Goal: Task Accomplishment & Management: Use online tool/utility

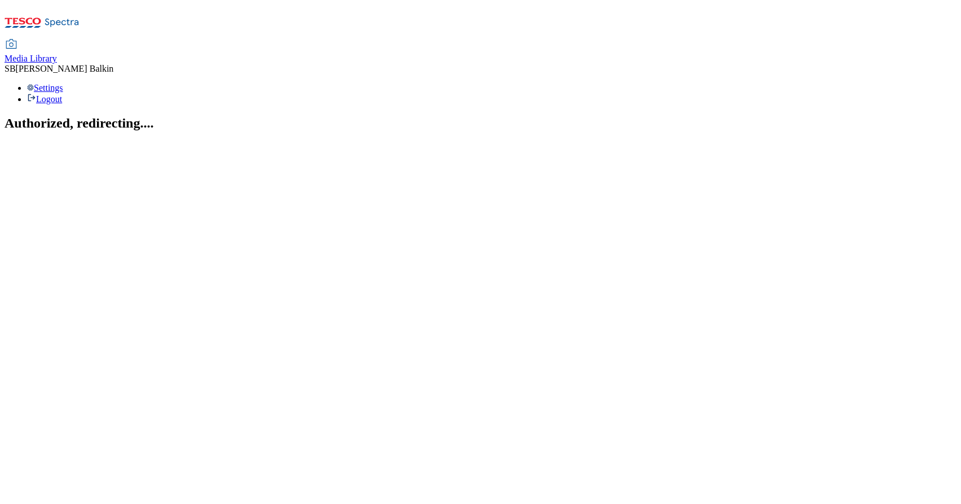
click at [57, 54] on span "Media Library" at bounding box center [31, 59] width 52 height 10
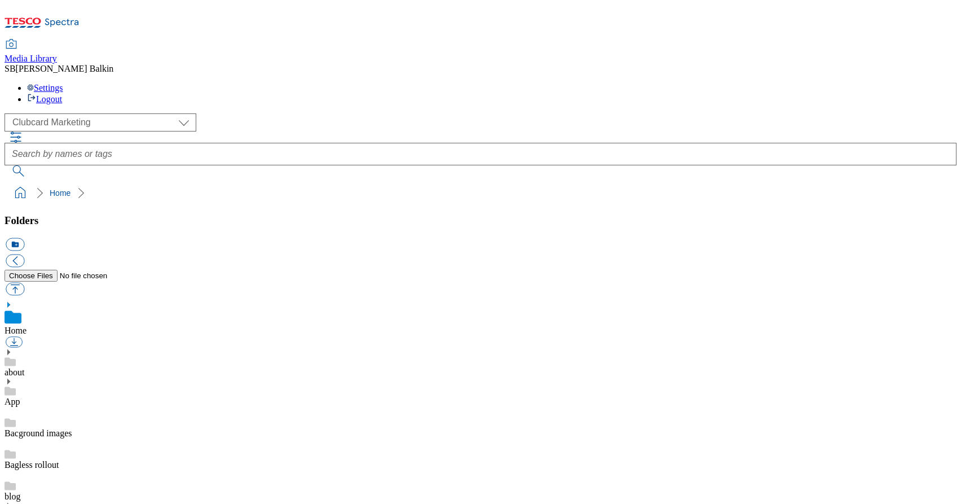
scroll to position [2, 0]
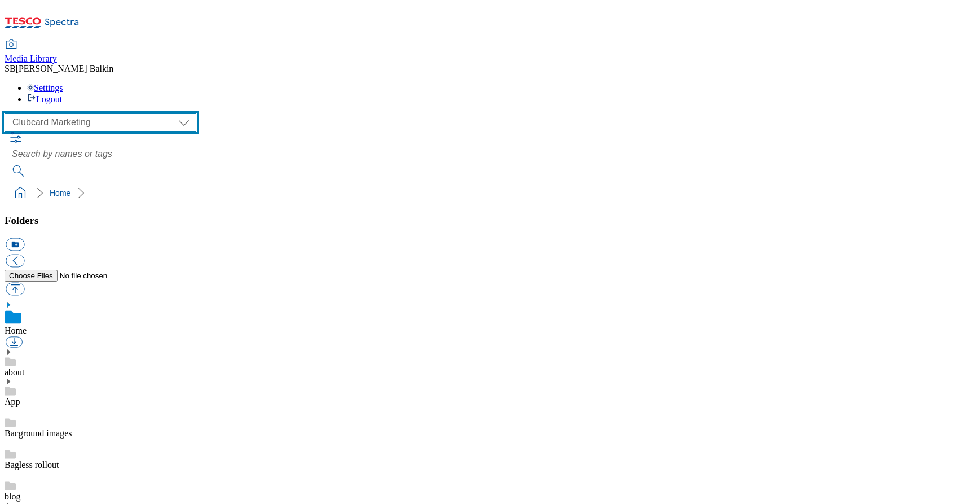
click at [112, 113] on select "Clubcard Marketing Dotcom UK FnF Stores GHS Marketing UK GHS Product UK GHS ROI…" at bounding box center [101, 122] width 192 height 18
select select "flare-ghs-mktg"
click at [8, 113] on select "Clubcard Marketing Dotcom UK FnF Stores GHS Marketing UK GHS Product UK GHS ROI…" at bounding box center [101, 122] width 192 height 18
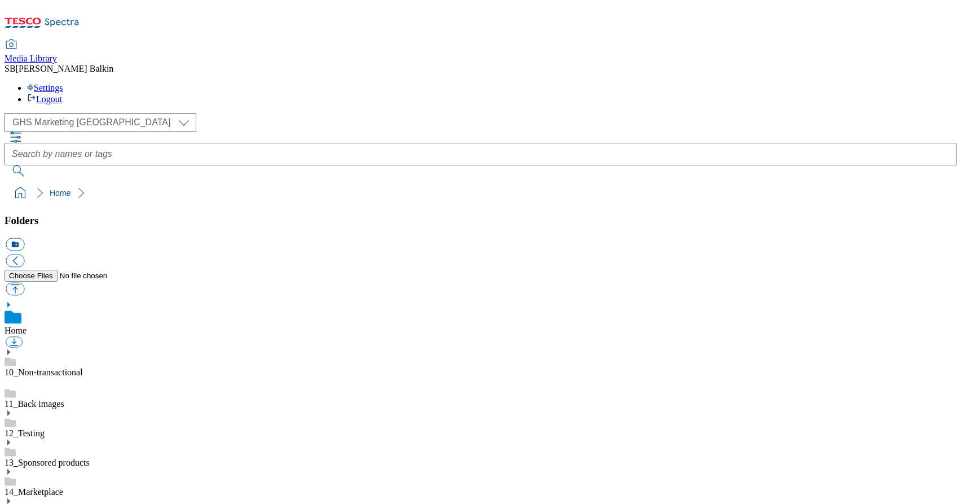
click at [10, 498] on use at bounding box center [8, 501] width 3 height 6
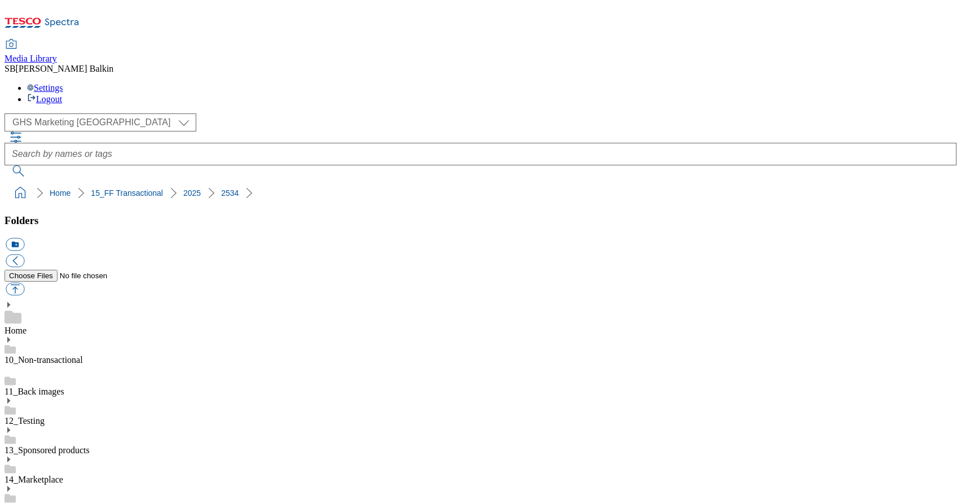
click at [24, 238] on button "icon_new_folder" at bounding box center [15, 244] width 19 height 13
type input "Xmas Outfits BL"
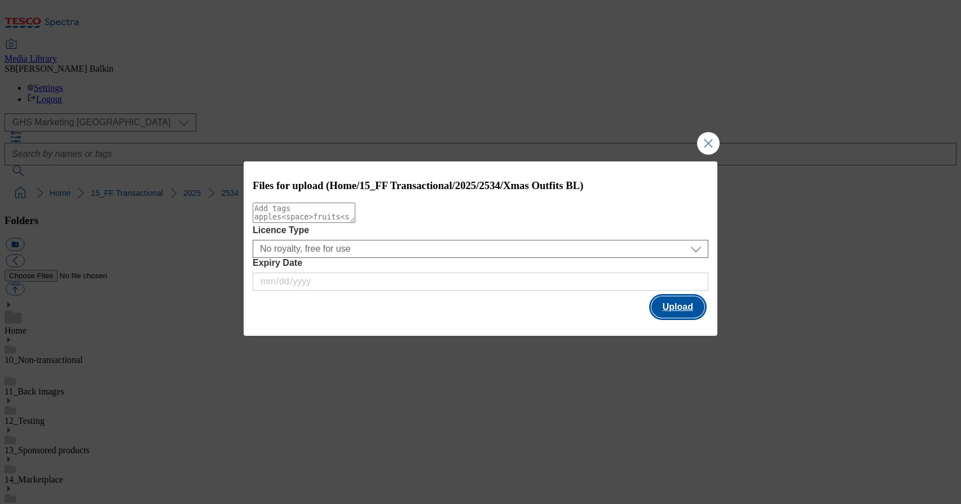
click at [695, 305] on button "Upload" at bounding box center [678, 306] width 53 height 21
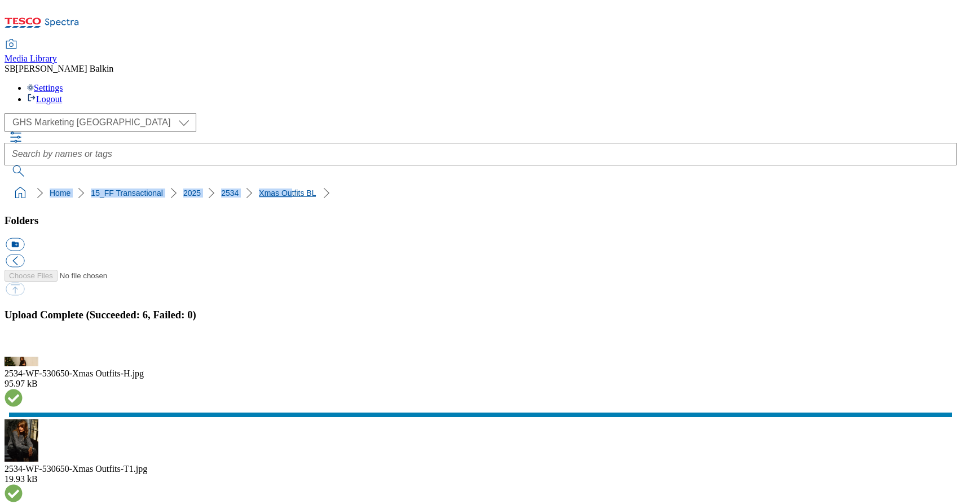
drag, startPoint x: 4, startPoint y: 106, endPoint x: 248, endPoint y: 111, distance: 243.8
click at [248, 182] on nav "Home 15_FF Transactional 2025 2534 Xmas Outfits BL" at bounding box center [481, 192] width 952 height 21
click at [17, 113] on div "( optional ) Clubcard Marketing Dotcom UK FnF Stores GHS Marketing UK GHS Produ…" at bounding box center [481, 144] width 952 height 63
drag, startPoint x: 6, startPoint y: 108, endPoint x: 275, endPoint y: 106, distance: 269.1
click at [275, 182] on nav "Home 15_FF Transactional 2025 2534 Xmas Outfits BL" at bounding box center [481, 192] width 952 height 21
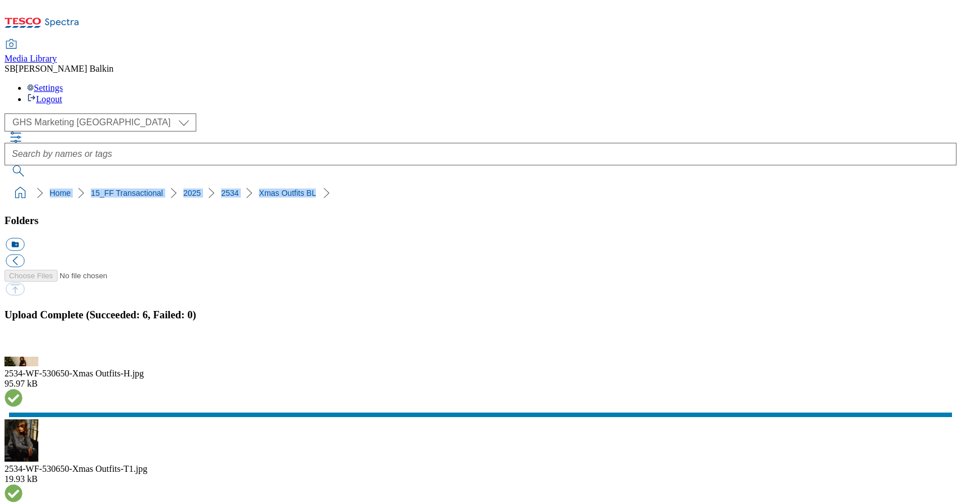
copy ol "Home 15_FF Transactional 2025 2534 Xmas Outfits BL"
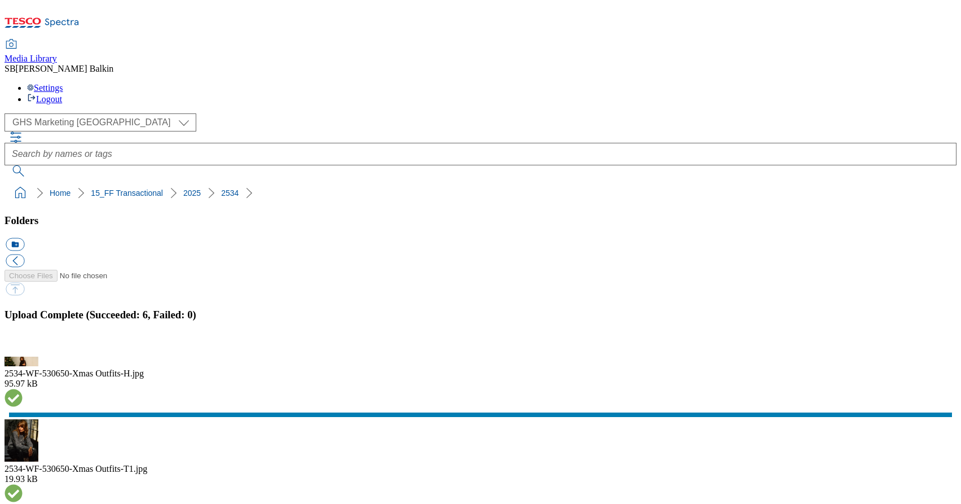
click at [24, 238] on button "icon_new_folder" at bounding box center [15, 244] width 19 height 13
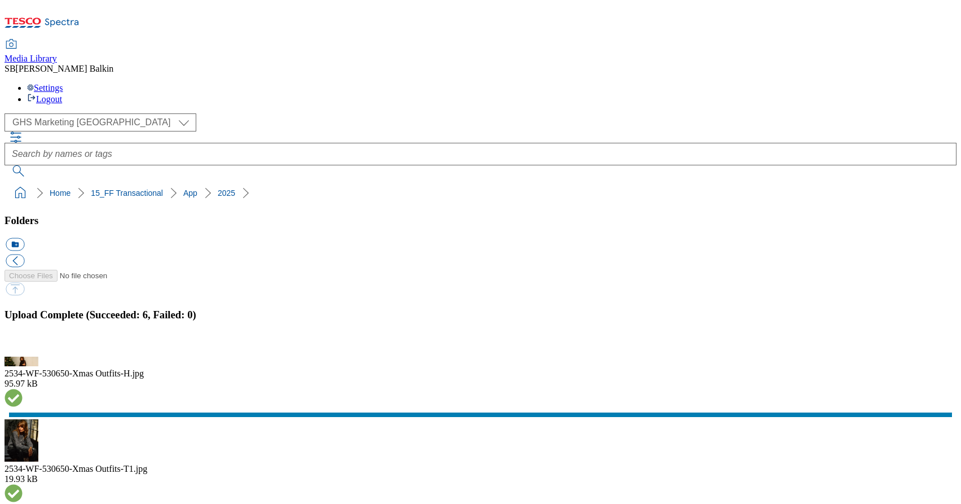
type input "2534-Entry Access Point"
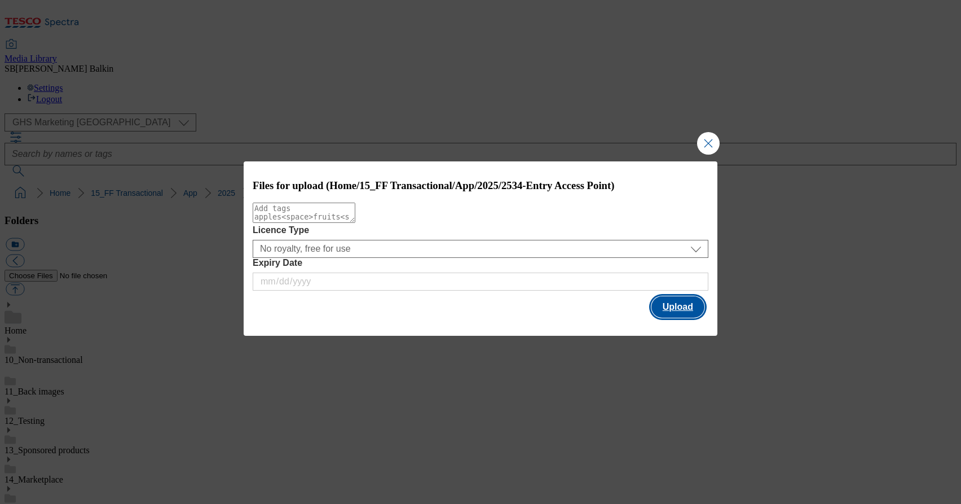
click at [663, 314] on button "Upload" at bounding box center [678, 306] width 53 height 21
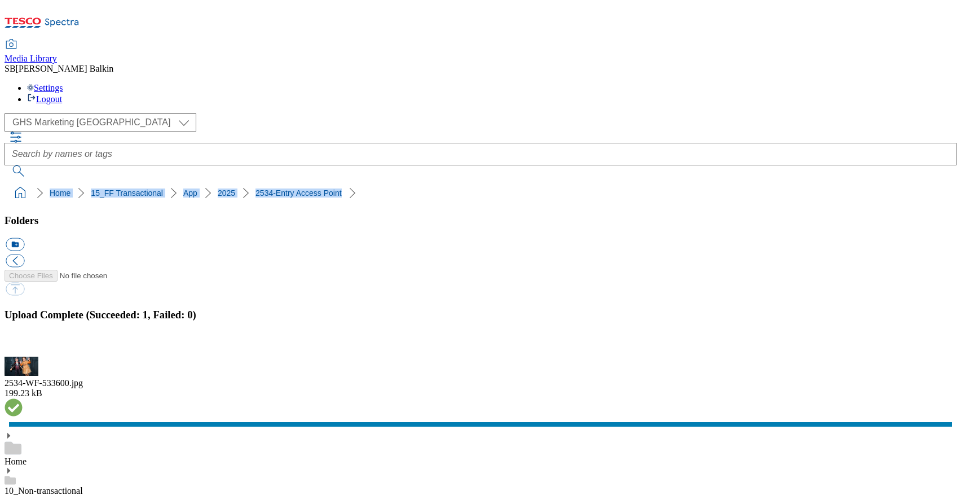
drag, startPoint x: 4, startPoint y: 104, endPoint x: 319, endPoint y: 107, distance: 315.4
click at [319, 182] on nav "Home 15_FF Transactional App 2025 2534-Entry Access Point" at bounding box center [481, 192] width 952 height 21
copy ol "Home 15_FF Transactional App 2025 2534-Entry Access Point"
click at [504, 182] on ol "Home 15_FF Transactional App 2025 2534-Entry Access Point" at bounding box center [484, 192] width 946 height 21
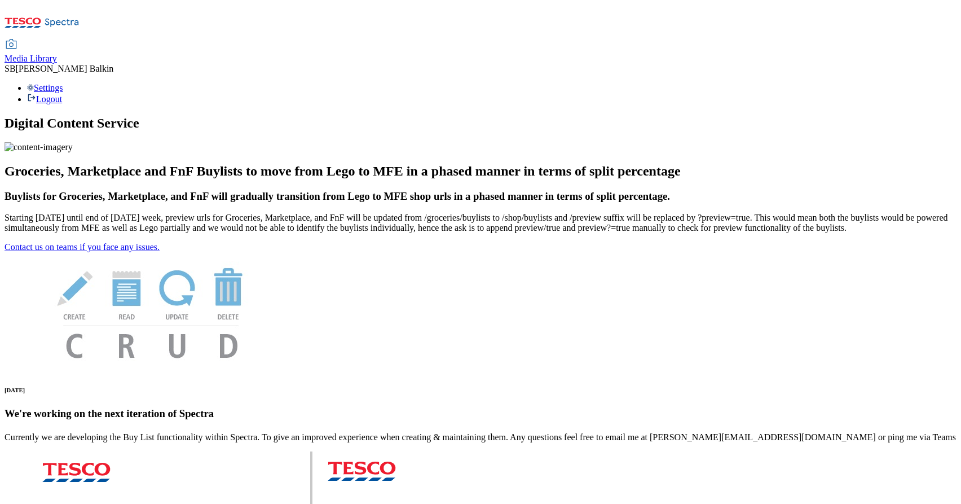
click at [57, 54] on span "Media Library" at bounding box center [31, 59] width 52 height 10
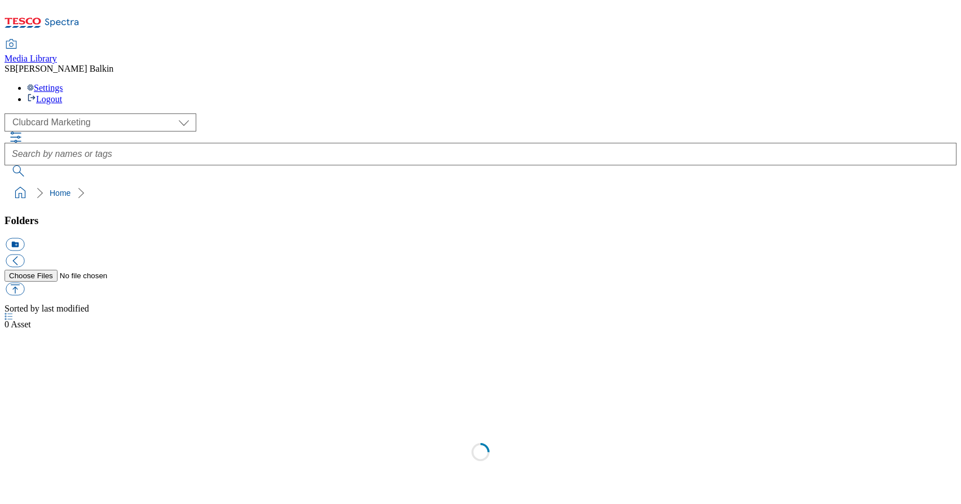
scroll to position [1, 0]
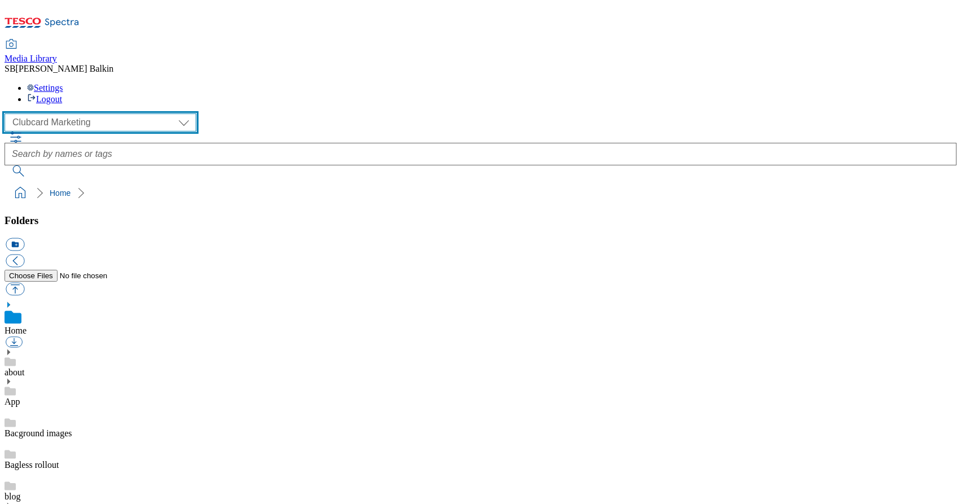
click at [90, 113] on select "Clubcard Marketing Dotcom UK FnF Stores GHS Marketing UK GHS Product UK GHS ROI…" at bounding box center [101, 122] width 192 height 18
select select "flare-ghs-mktg"
click at [8, 113] on select "Clubcard Marketing Dotcom UK FnF Stores GHS Marketing UK GHS Product UK GHS ROI…" at bounding box center [101, 122] width 192 height 18
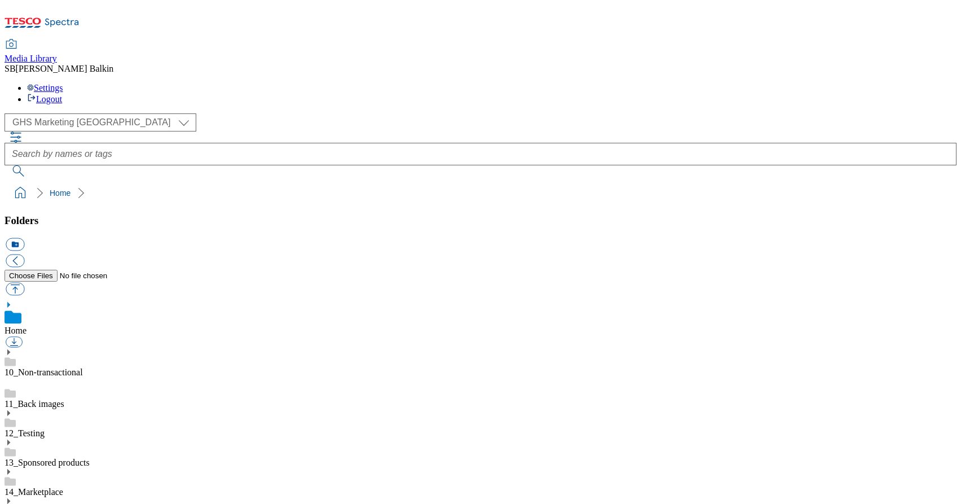
click at [10, 498] on use at bounding box center [8, 501] width 3 height 6
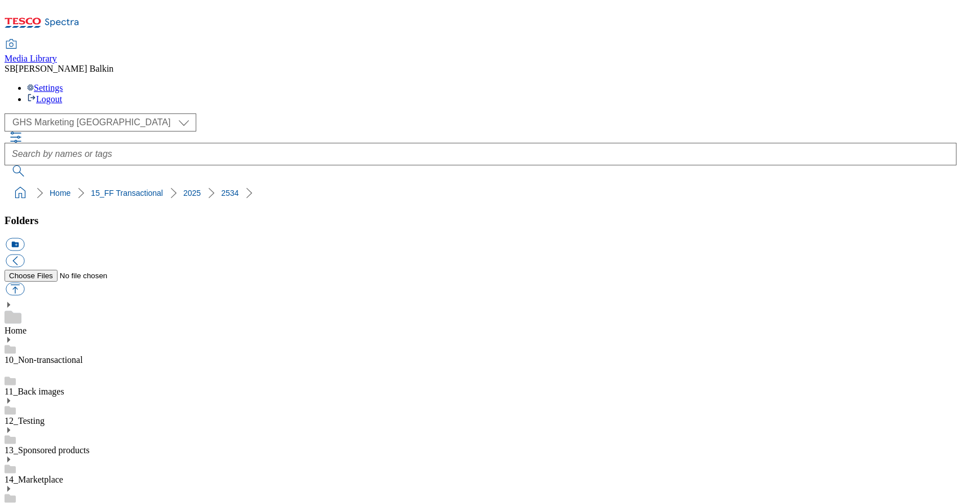
scroll to position [626, 0]
click at [24, 238] on button "icon_new_folder" at bounding box center [15, 244] width 19 height 13
type input "Nightwear BL"
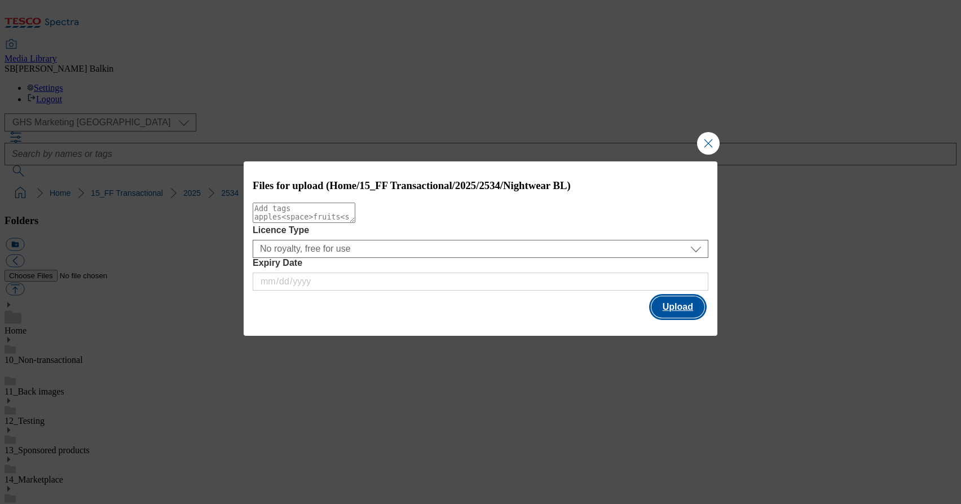
click at [677, 310] on button "Upload" at bounding box center [678, 306] width 53 height 21
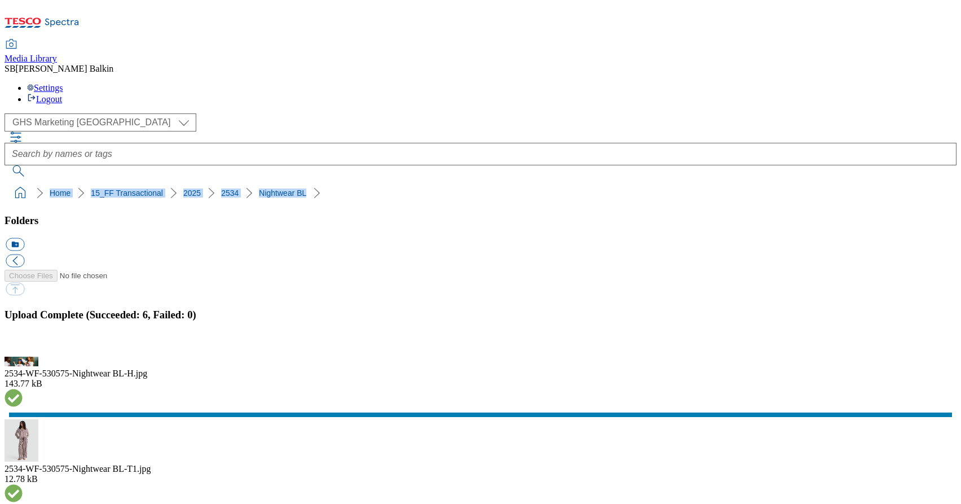
drag, startPoint x: 5, startPoint y: 106, endPoint x: 303, endPoint y: 110, distance: 298.5
click at [303, 182] on nav "Home 15_FF Transactional 2025 2534 Nightwear BL" at bounding box center [481, 192] width 952 height 21
copy ol "Home 15_FF Transactional 2025 2534 Nightwear BL"
